Goal: Information Seeking & Learning: Learn about a topic

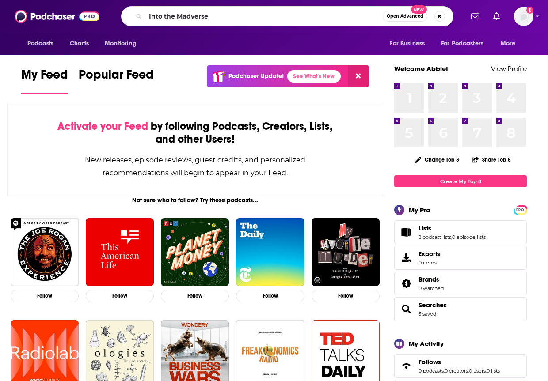
type input "Into the Madverse"
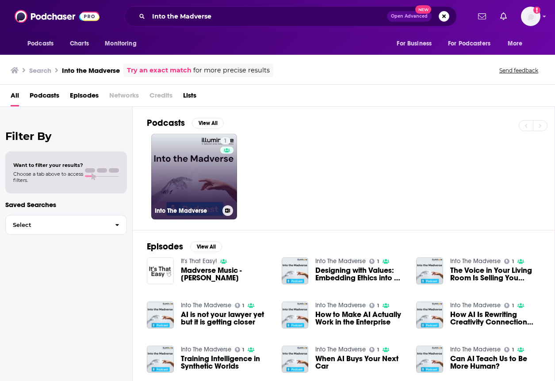
click at [193, 172] on link "1 Into The Madverse" at bounding box center [194, 177] width 86 height 86
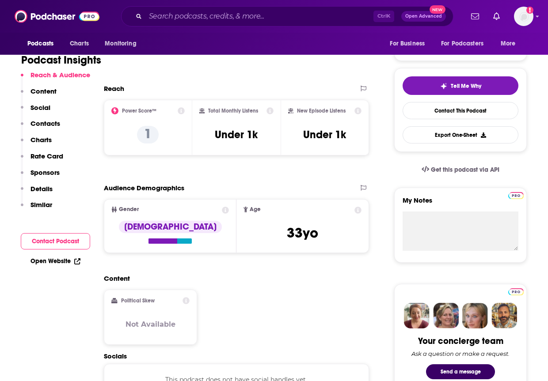
scroll to position [183, 0]
